Goal: Information Seeking & Learning: Learn about a topic

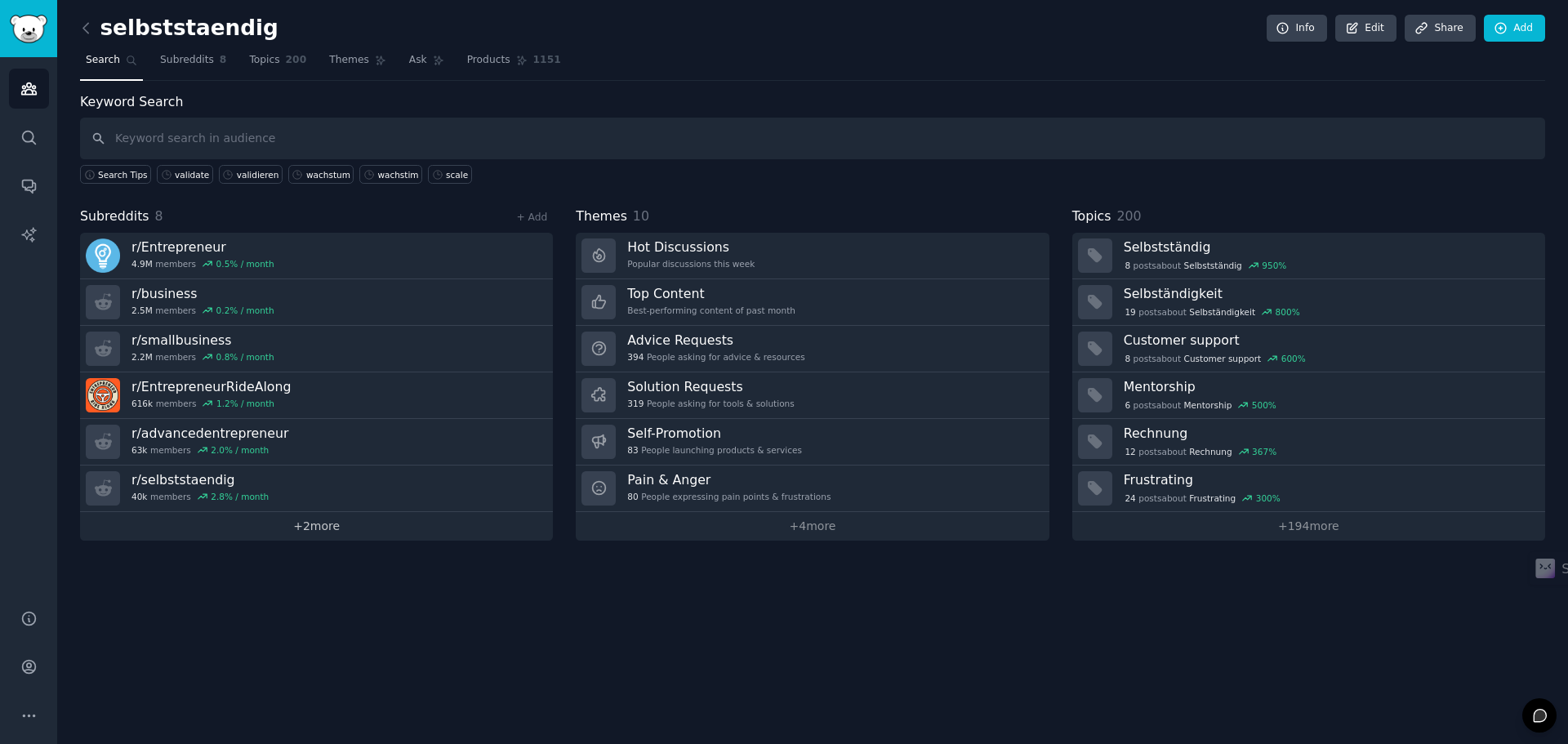
click at [340, 532] on link "+ 2 more" at bounding box center [317, 526] width 473 height 29
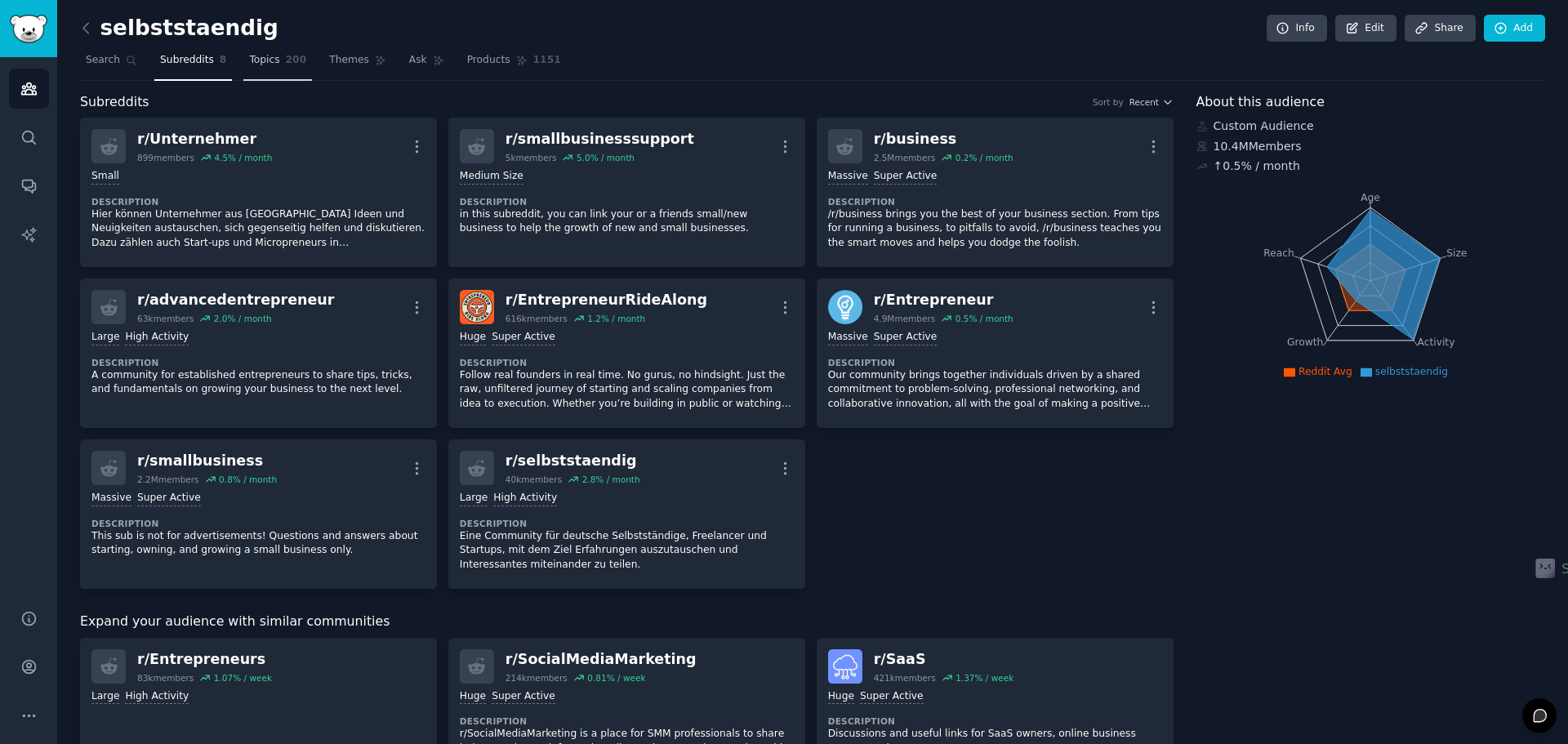
click at [261, 53] on span "Topics" at bounding box center [264, 60] width 31 height 15
